Goal: Navigation & Orientation: Find specific page/section

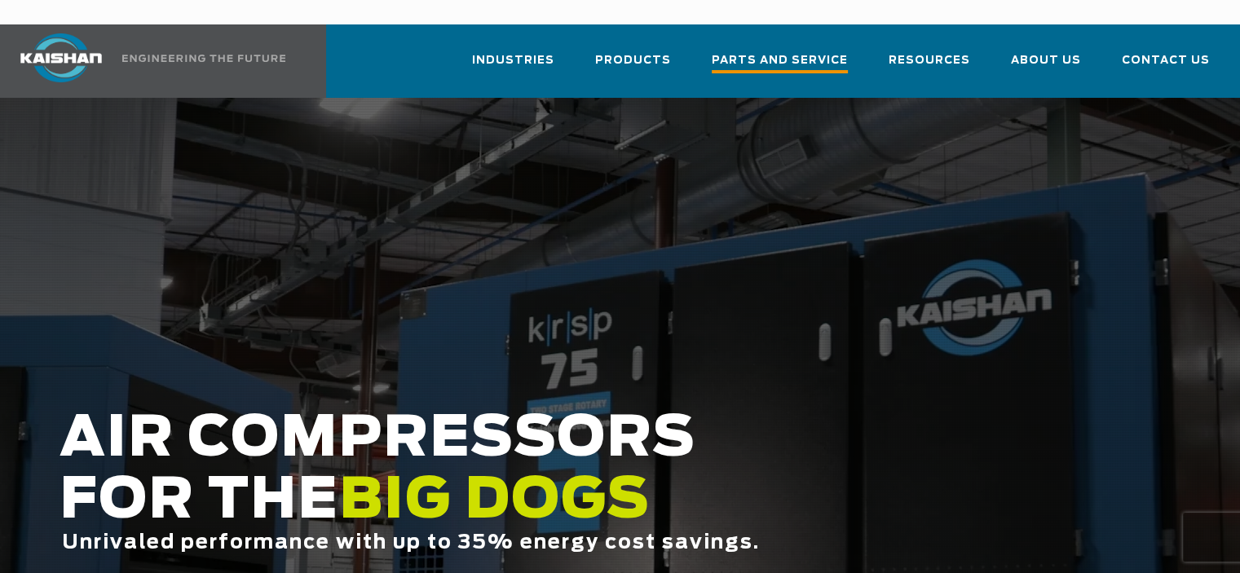
click at [804, 51] on span "Parts and Service" at bounding box center [780, 62] width 136 height 22
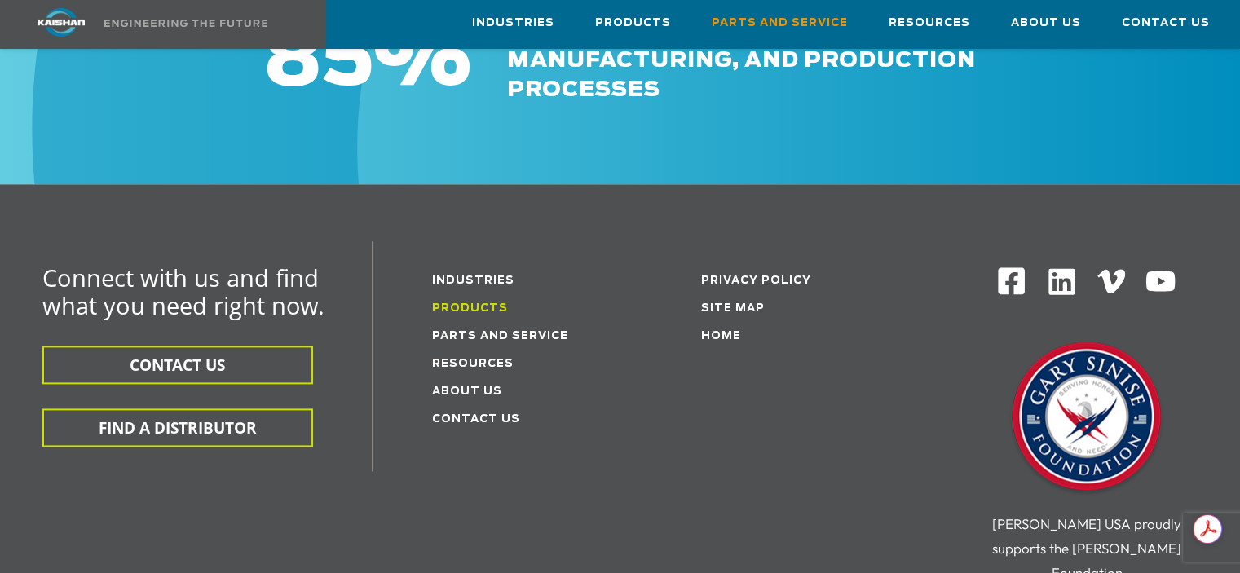
click at [466, 303] on link "Products" at bounding box center [470, 308] width 76 height 11
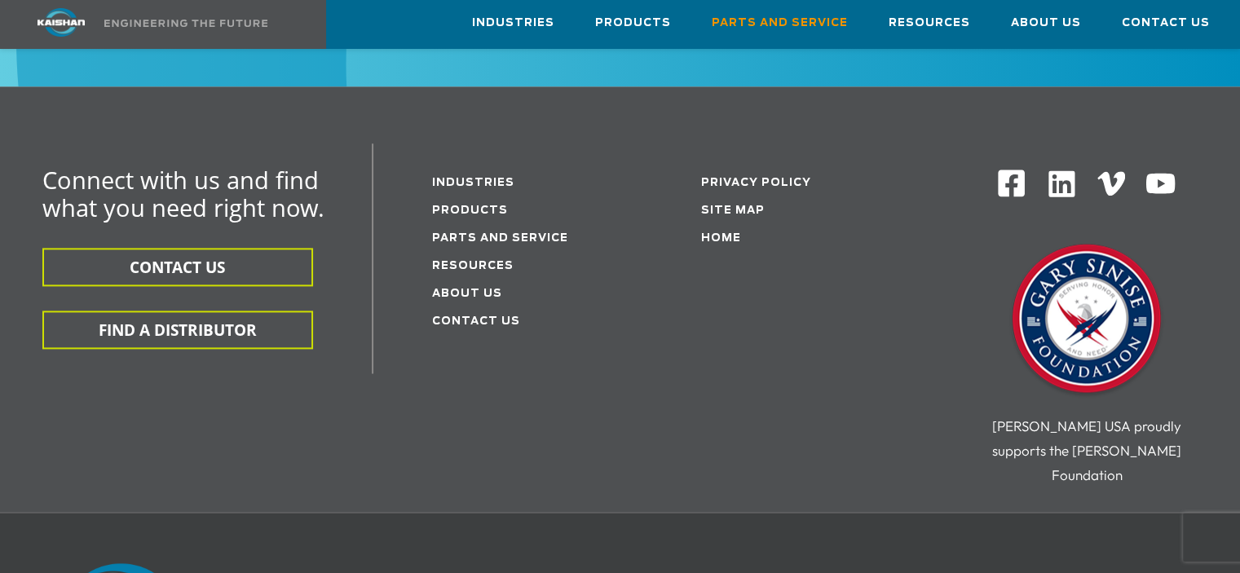
scroll to position [1984, 0]
